Goal: Find specific page/section: Find specific page/section

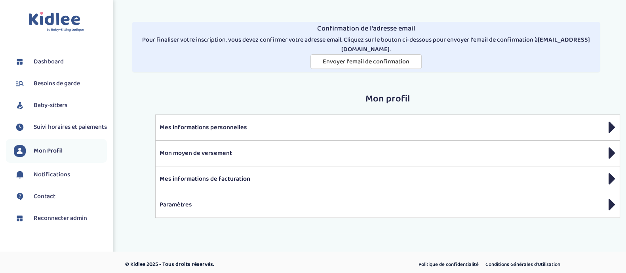
click at [59, 102] on span "Baby-sitters" at bounding box center [51, 106] width 34 height 10
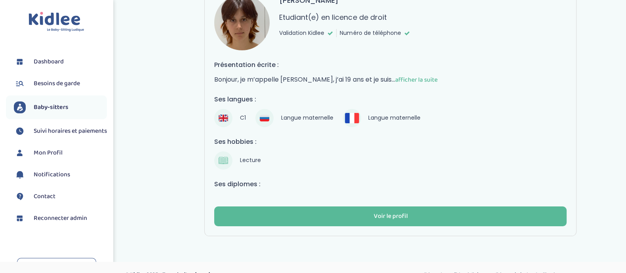
scroll to position [162, 0]
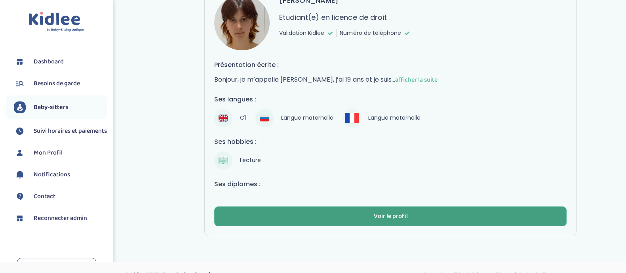
click at [270, 216] on button "Voir le profil" at bounding box center [390, 216] width 353 height 20
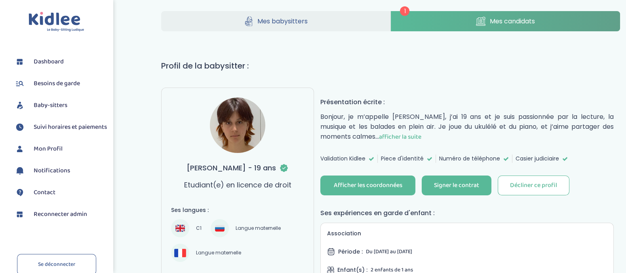
scroll to position [48, 0]
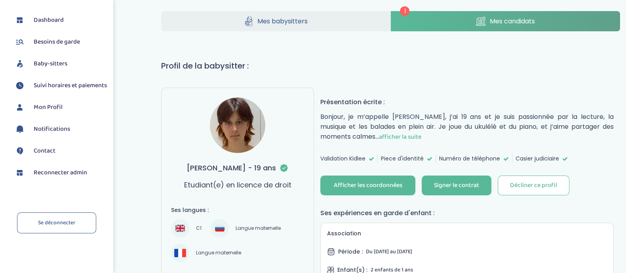
click at [77, 173] on span "Reconnecter admin" at bounding box center [60, 173] width 53 height 10
